Goal: Information Seeking & Learning: Learn about a topic

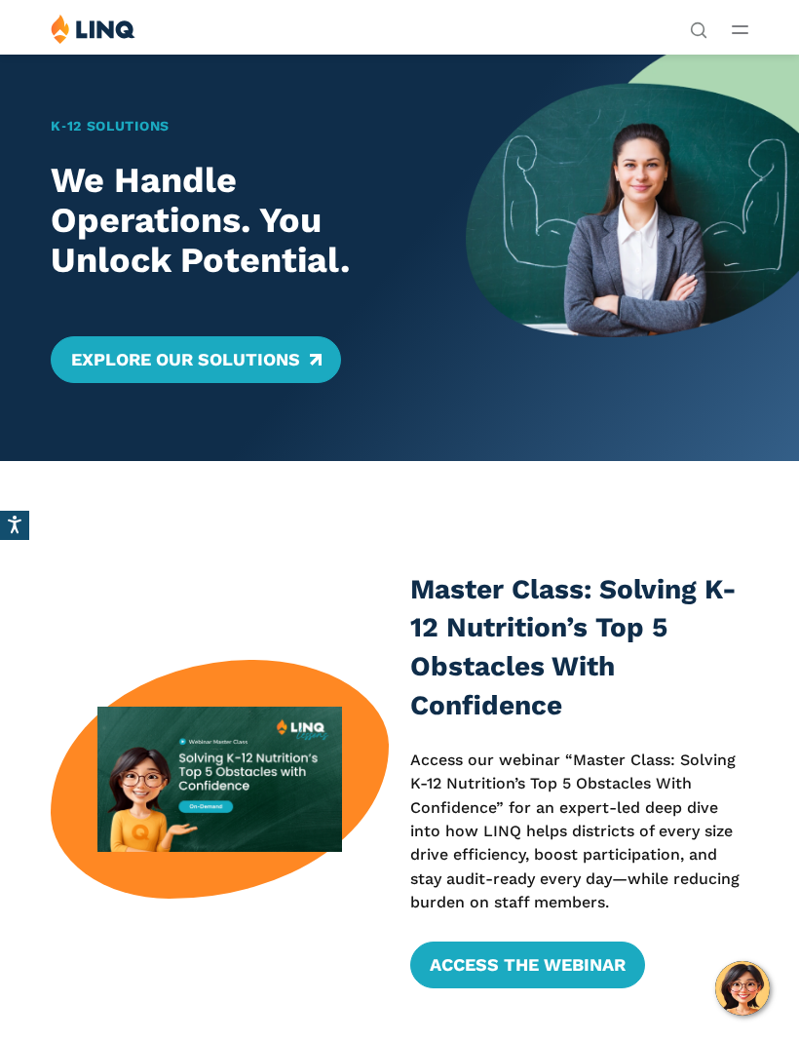
click at [748, 21] on button "Open Main Menu" at bounding box center [740, 29] width 17 height 21
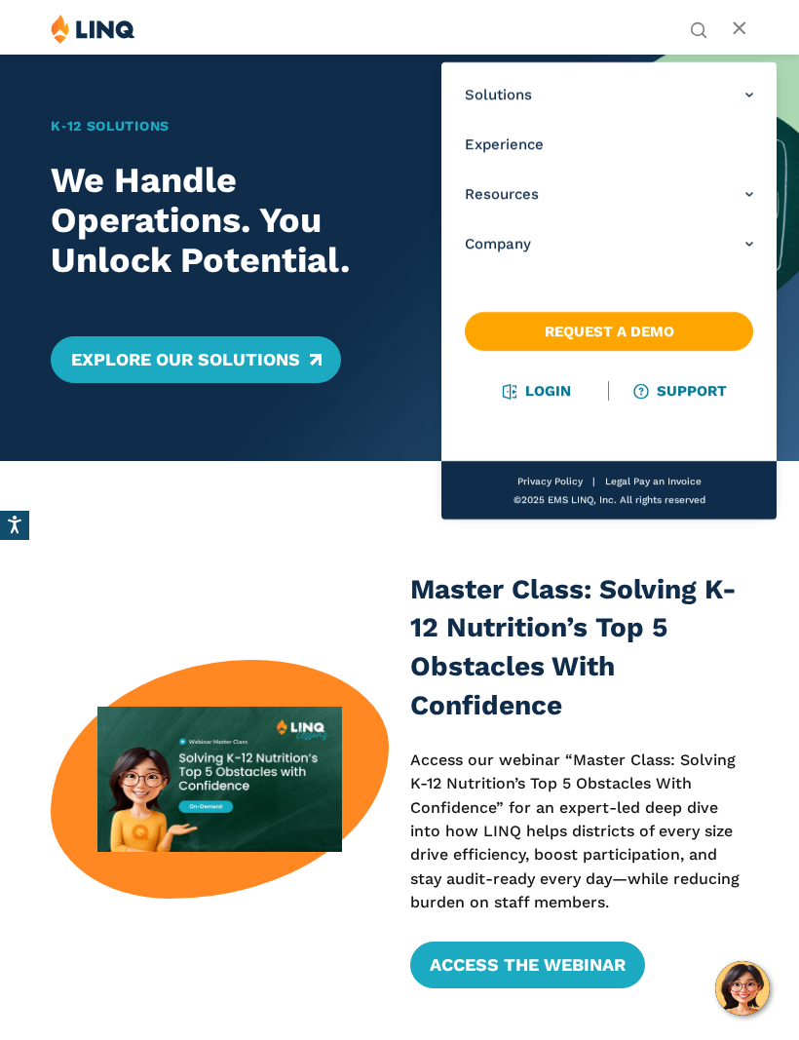
click at [550, 398] on link "Login" at bounding box center [537, 391] width 67 height 18
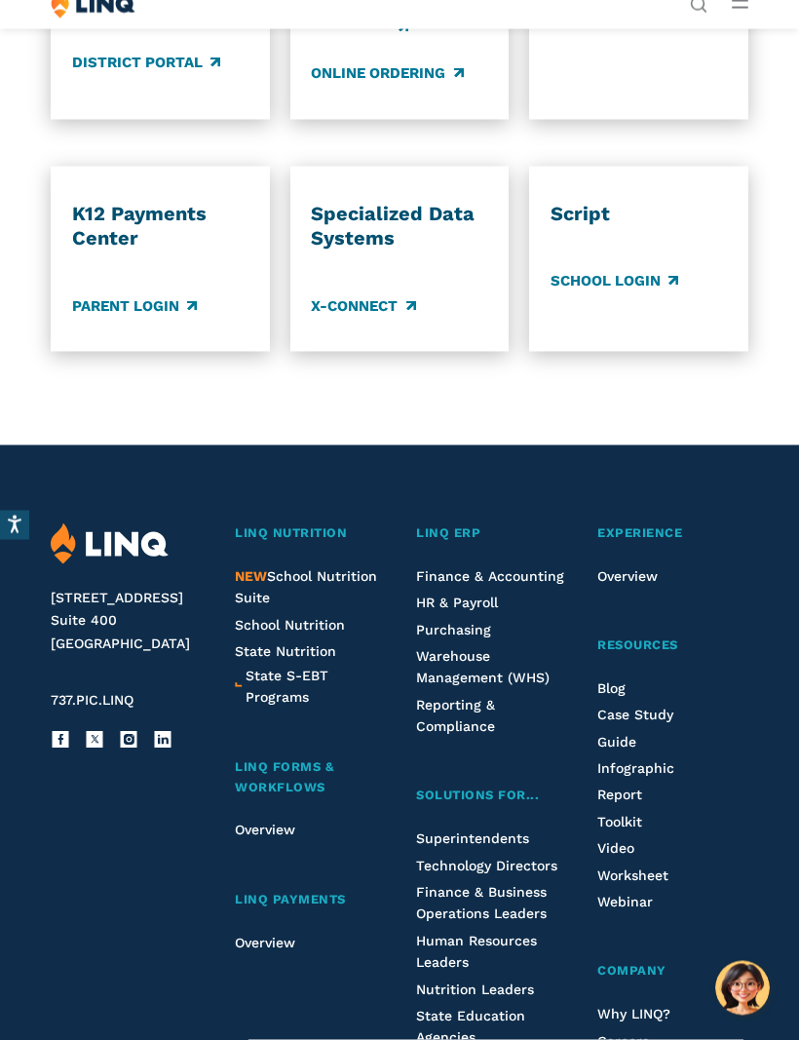
scroll to position [1445, 0]
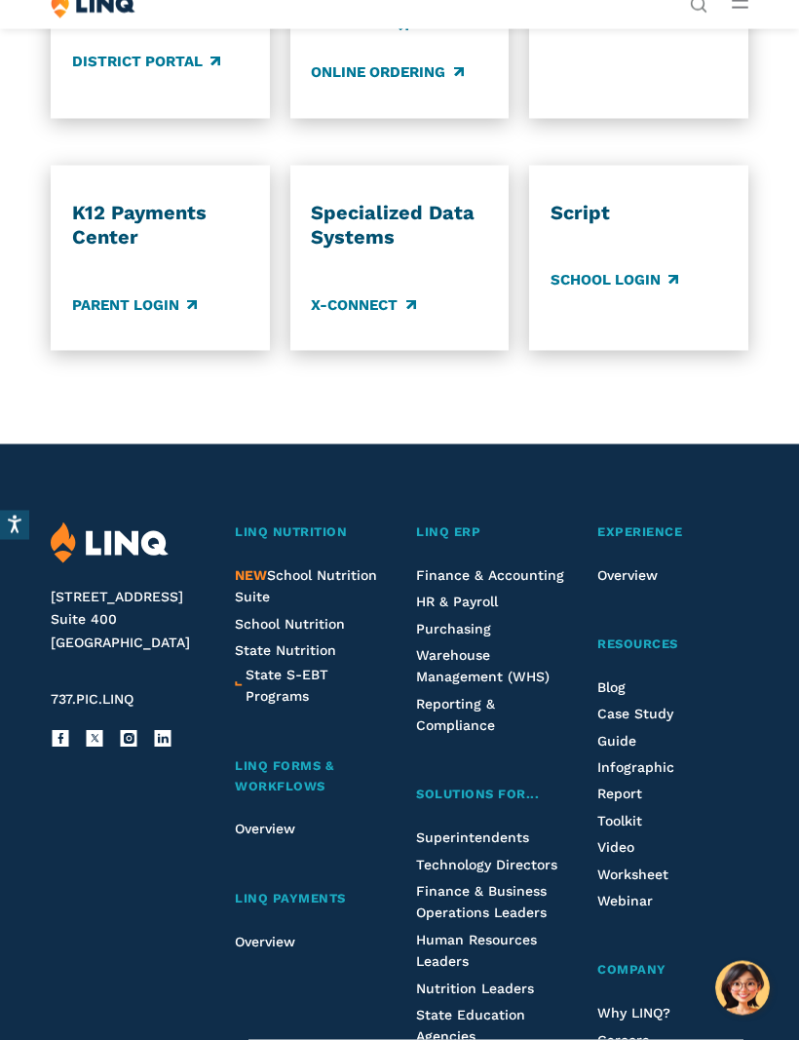
click at [326, 891] on span "LINQ Payments" at bounding box center [290, 898] width 111 height 15
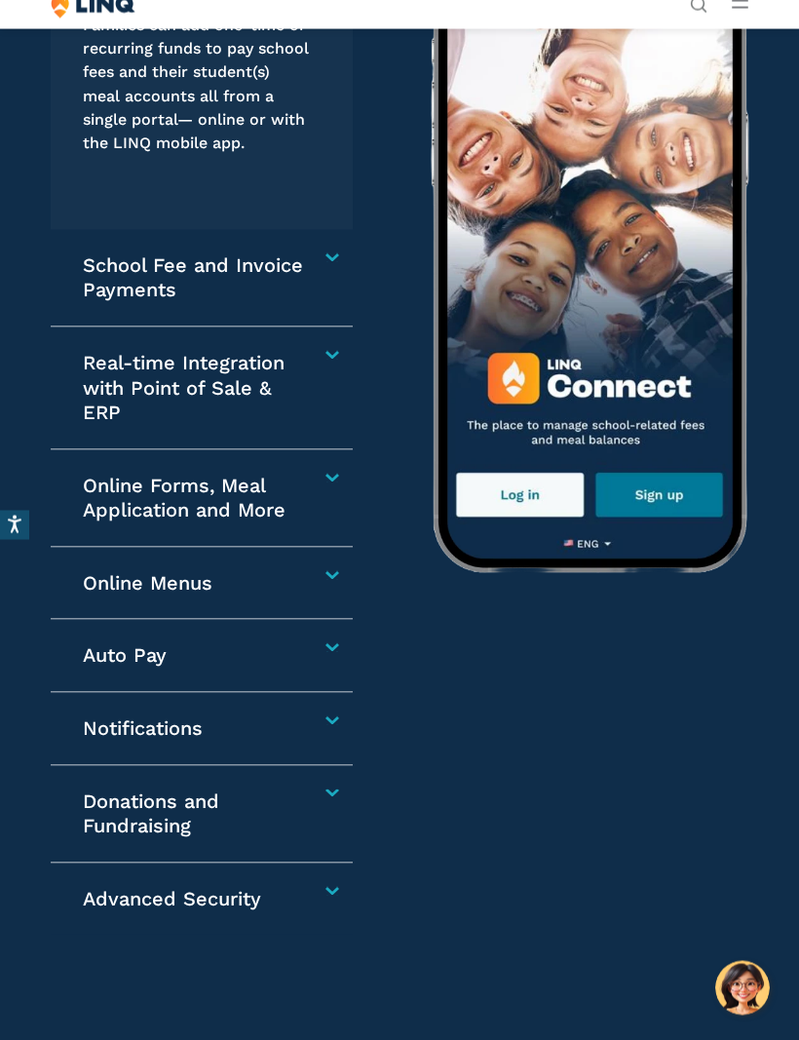
scroll to position [3215, 0]
click at [312, 642] on h4 "Auto Pay" at bounding box center [197, 654] width 229 height 25
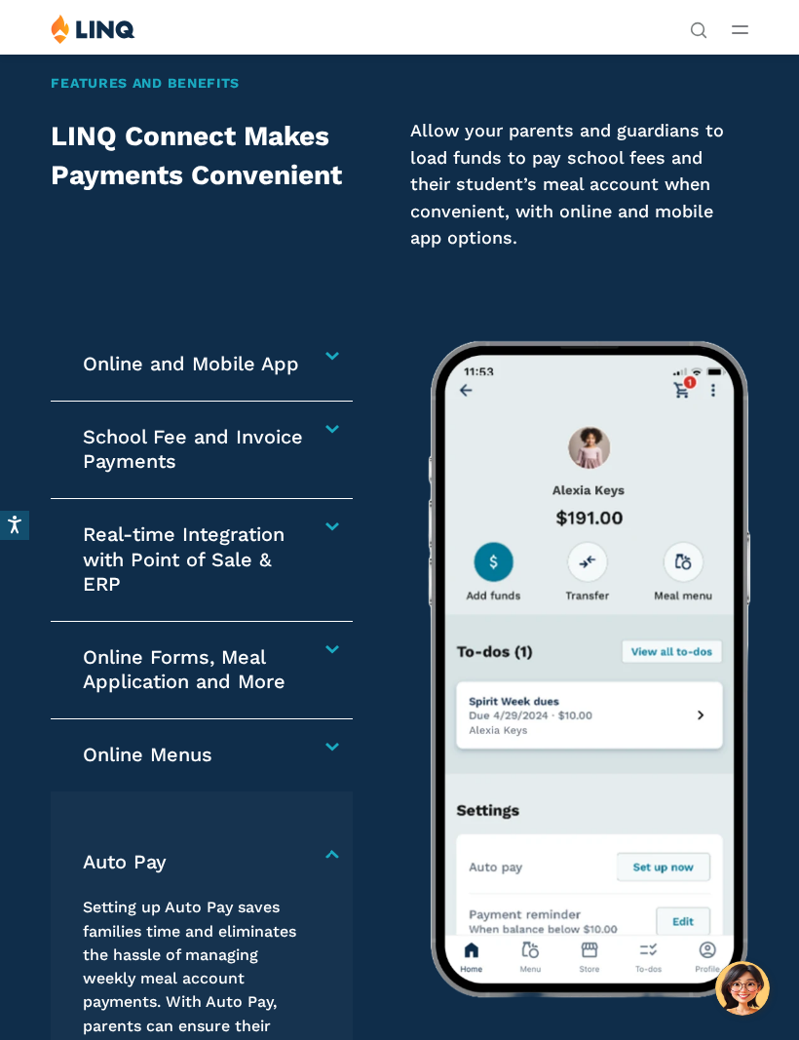
scroll to position [2793, 0]
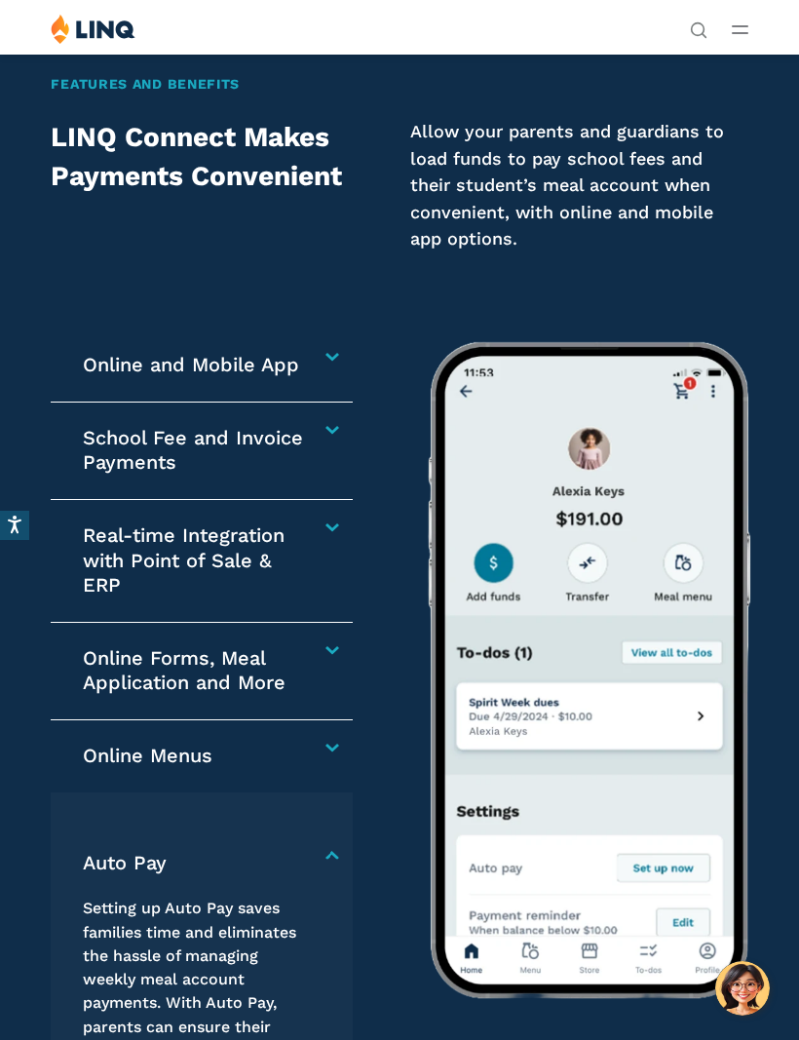
click at [336, 792] on div "Auto Pay Setting up Auto Pay saves families time and eliminates the hassle of m…" at bounding box center [202, 1000] width 302 height 416
click at [312, 851] on h4 "Auto Pay" at bounding box center [197, 863] width 229 height 25
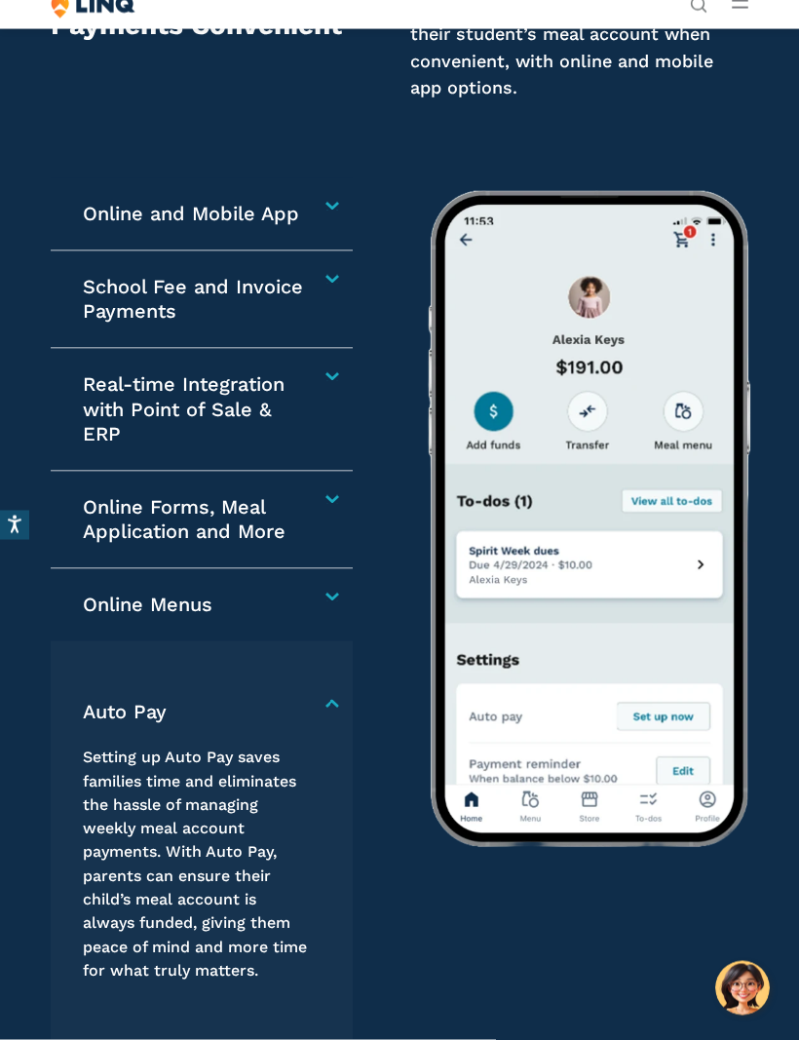
scroll to position [2948, 0]
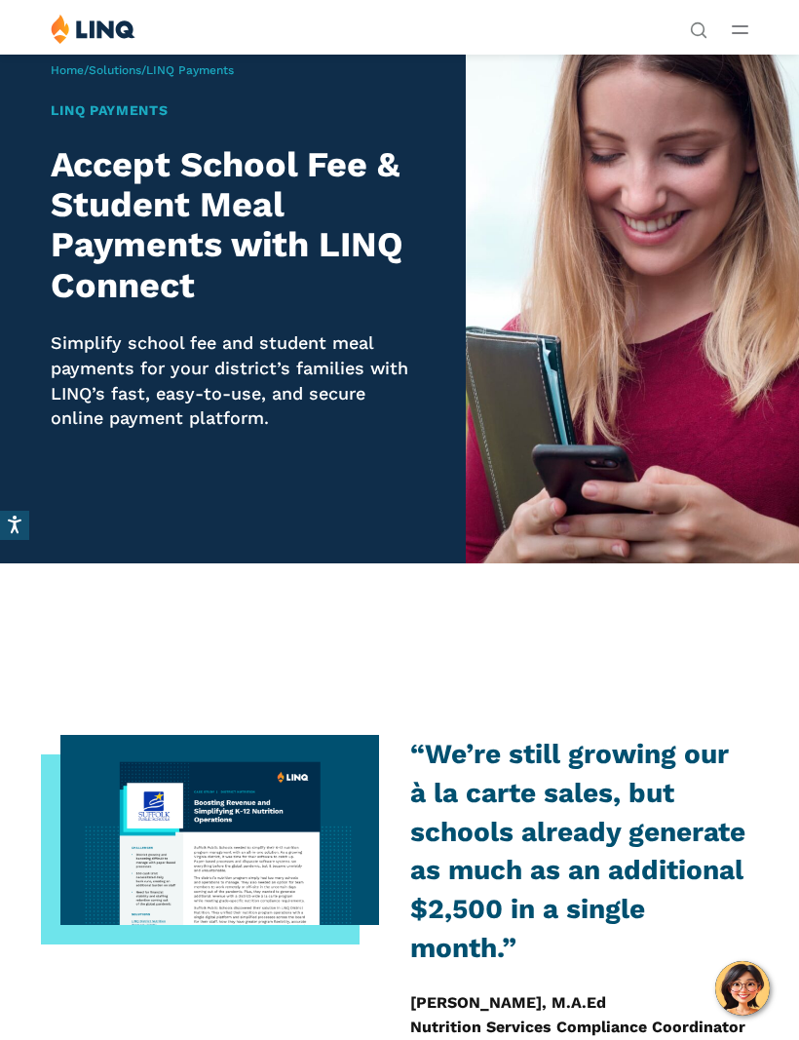
scroll to position [0, 0]
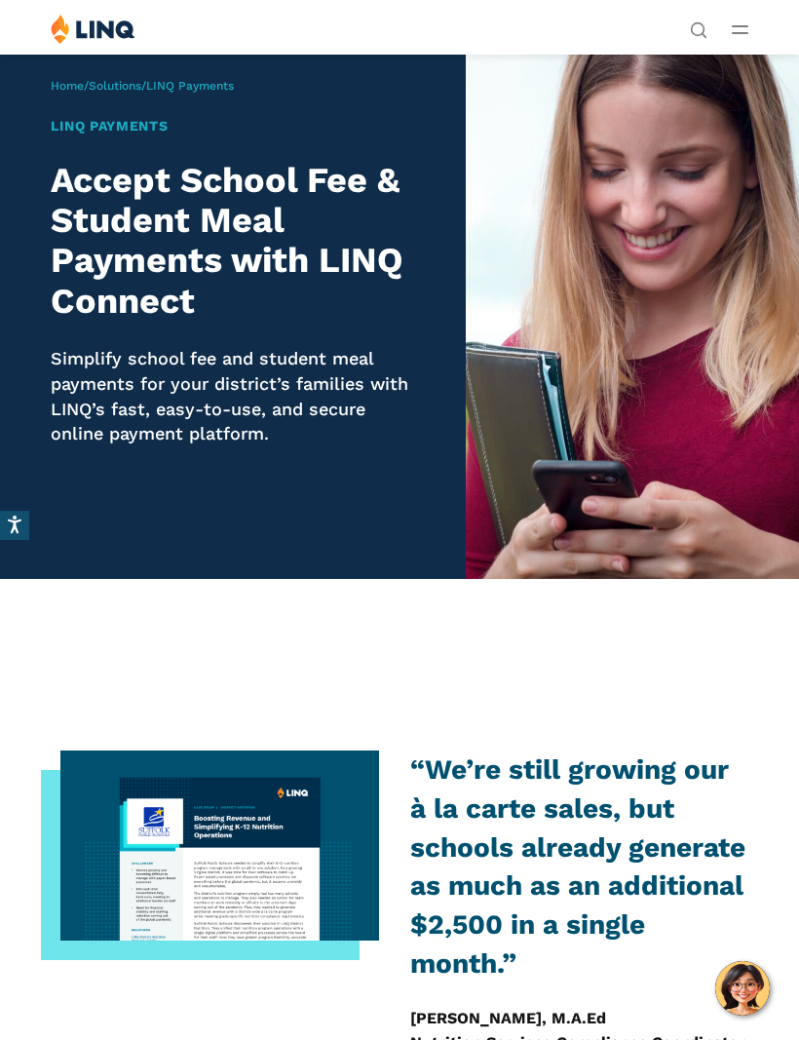
click at [745, 22] on button "Open Main Menu" at bounding box center [740, 29] width 17 height 21
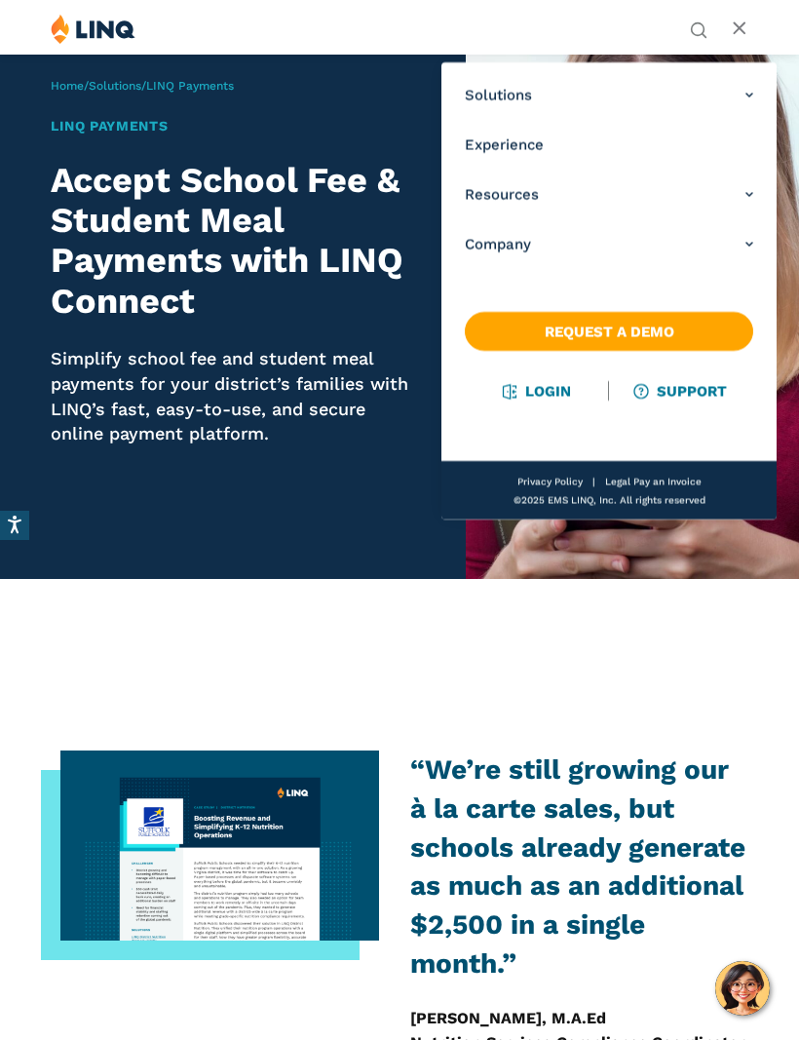
click at [91, 82] on span "Home / Solutions / LINQ Payments" at bounding box center [142, 86] width 183 height 14
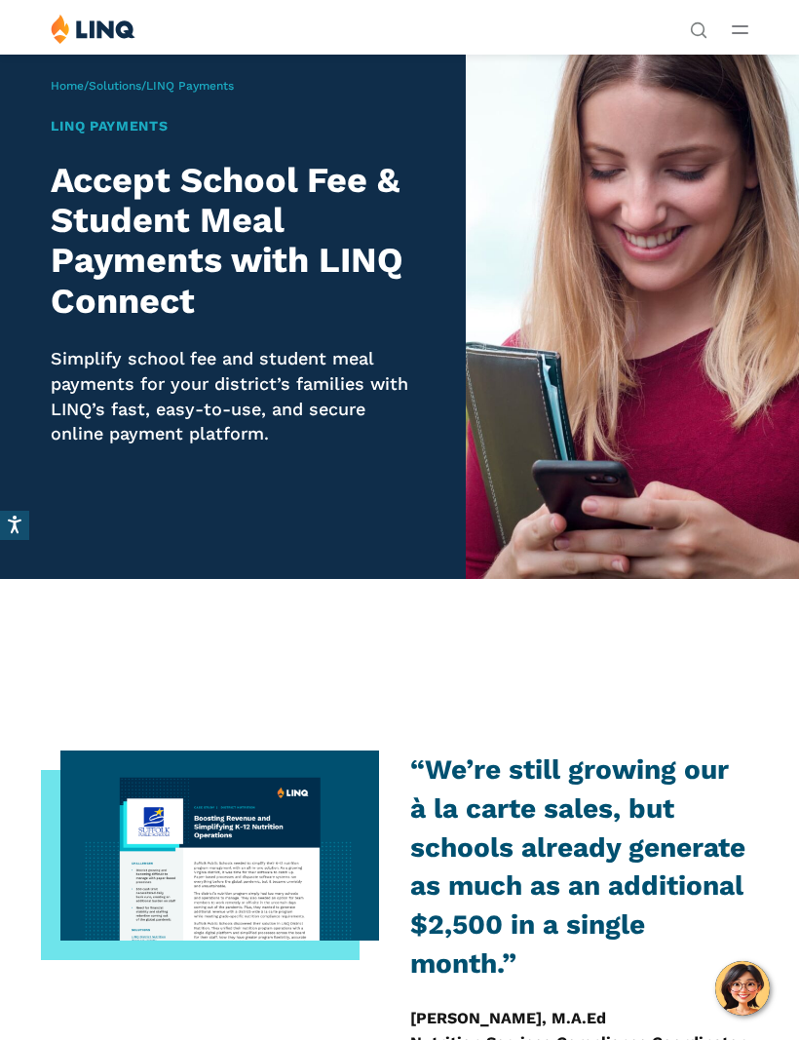
click at [80, 90] on link "Home" at bounding box center [67, 86] width 33 height 14
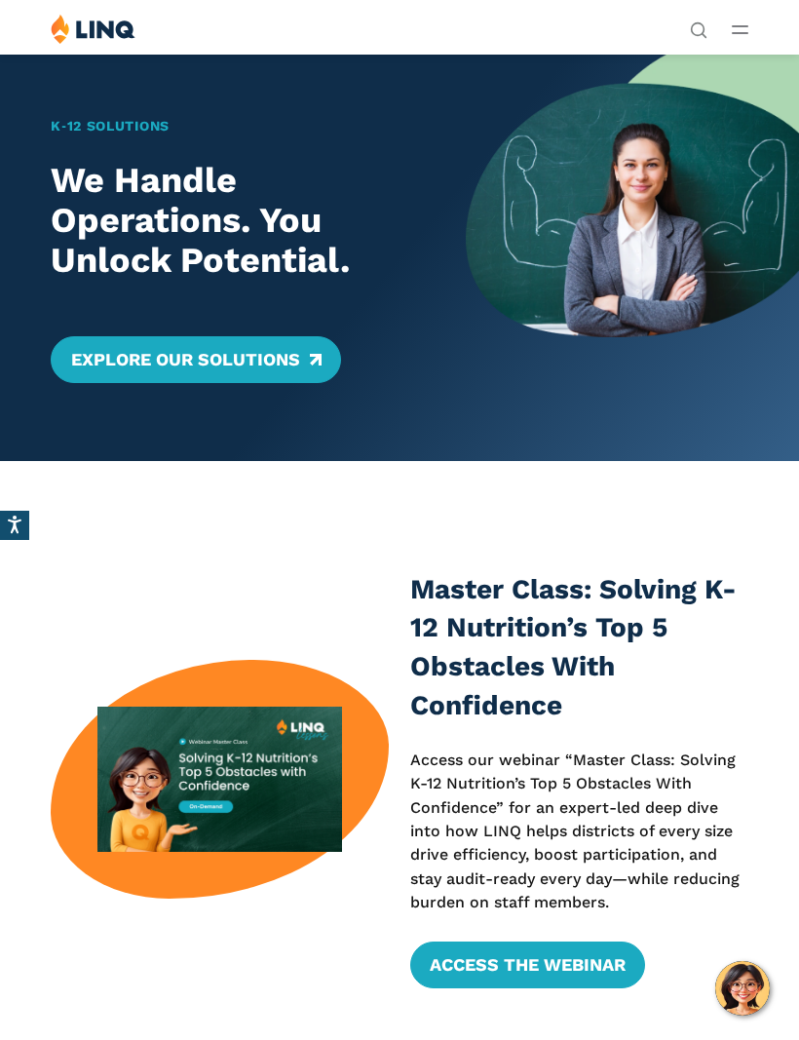
click at [707, 21] on icon "Open Search Bar" at bounding box center [699, 30] width 18 height 18
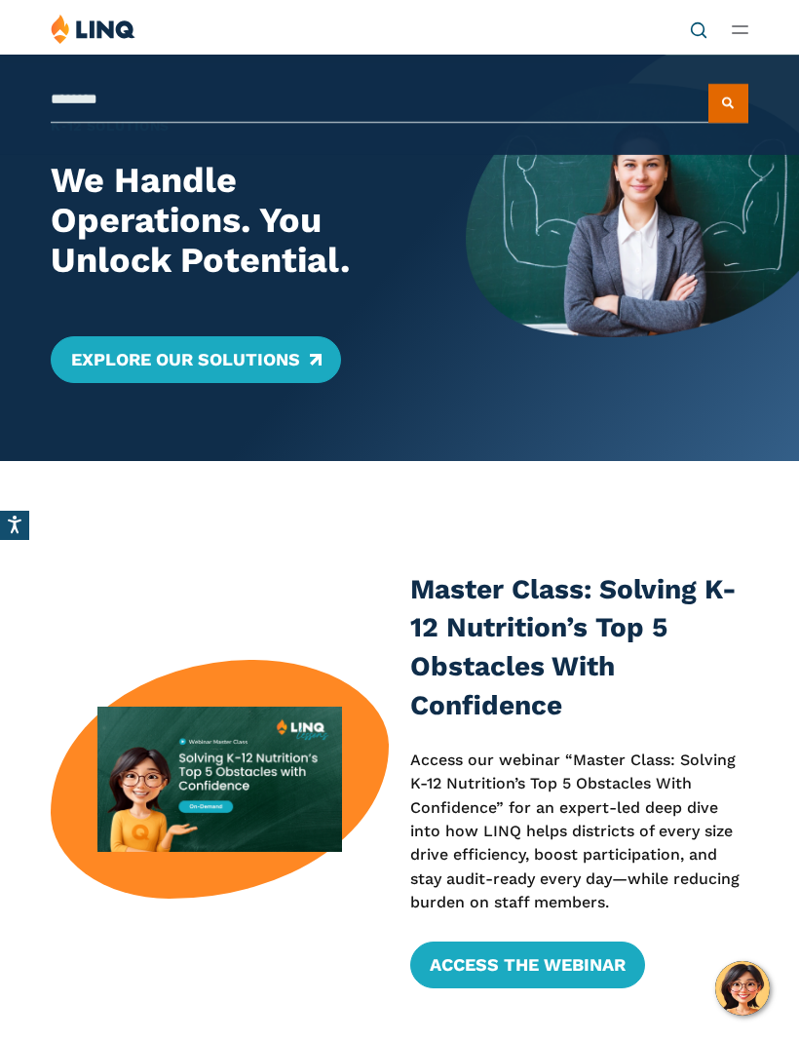
type input "********"
click at [728, 103] on button "Submit Search" at bounding box center [729, 103] width 40 height 39
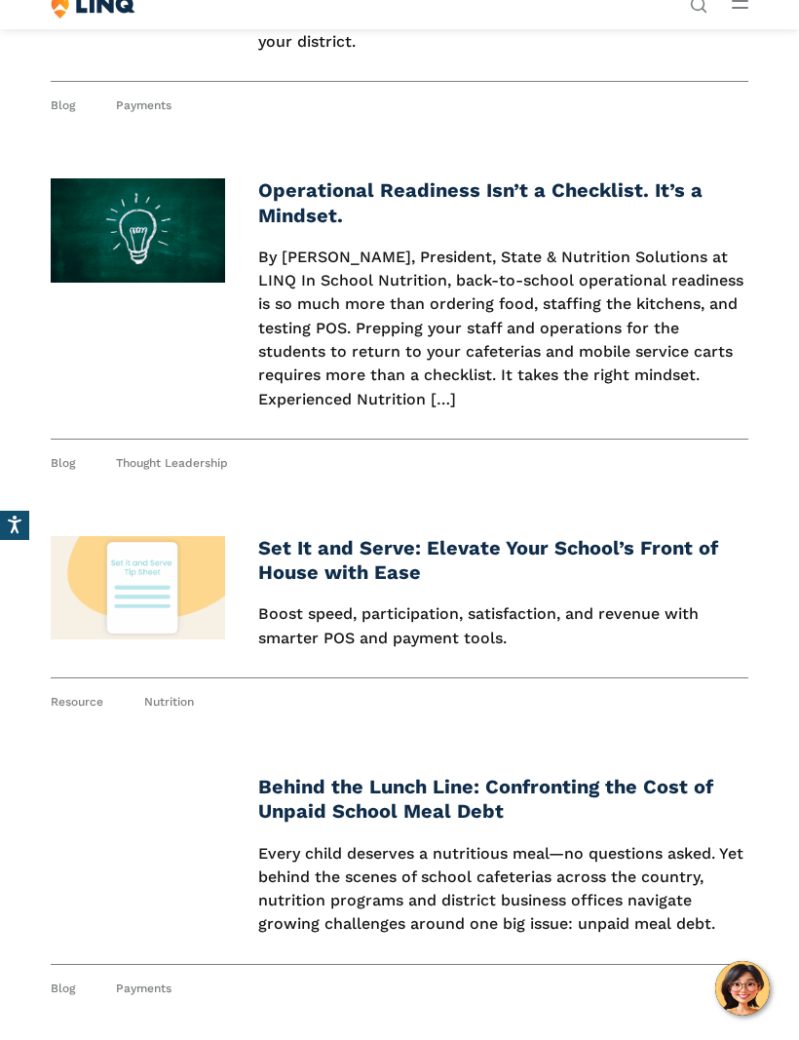
scroll to position [3487, 0]
